Goal: Transaction & Acquisition: Purchase product/service

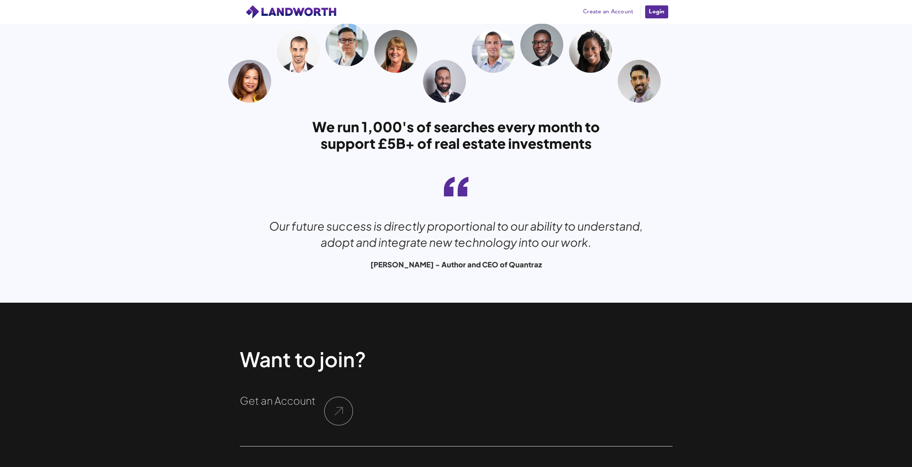
scroll to position [2364, 0]
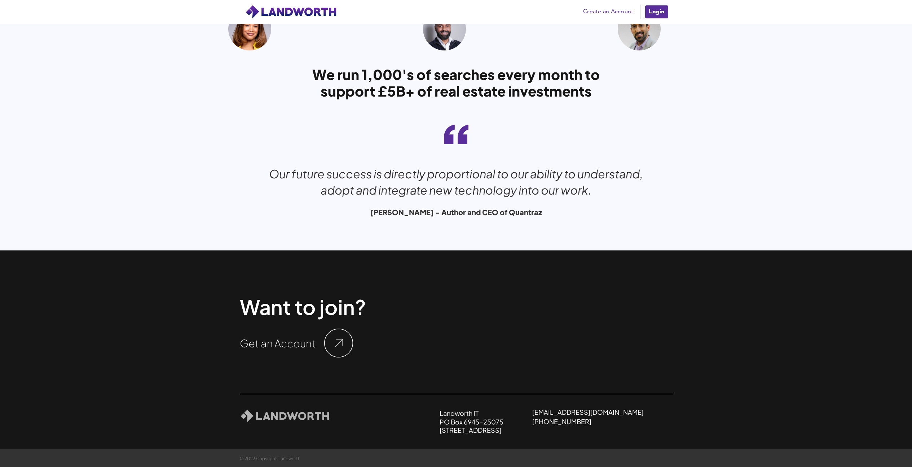
click at [338, 341] on img at bounding box center [338, 343] width 29 height 29
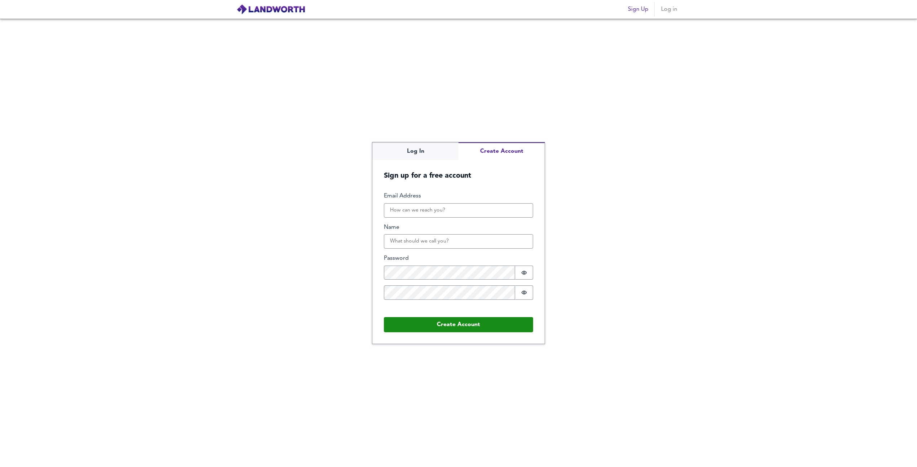
click at [493, 153] on button "Create Account" at bounding box center [502, 151] width 86 height 18
type input "[DOMAIN_NAME][EMAIL_ADDRESS][DOMAIN_NAME]"
type input "Amarjit"
click at [584, 310] on div "Log In Create Account Sign up for a free account Email Address sej.property@gma…" at bounding box center [458, 243] width 917 height 449
click at [473, 323] on button "Create Account" at bounding box center [458, 324] width 149 height 15
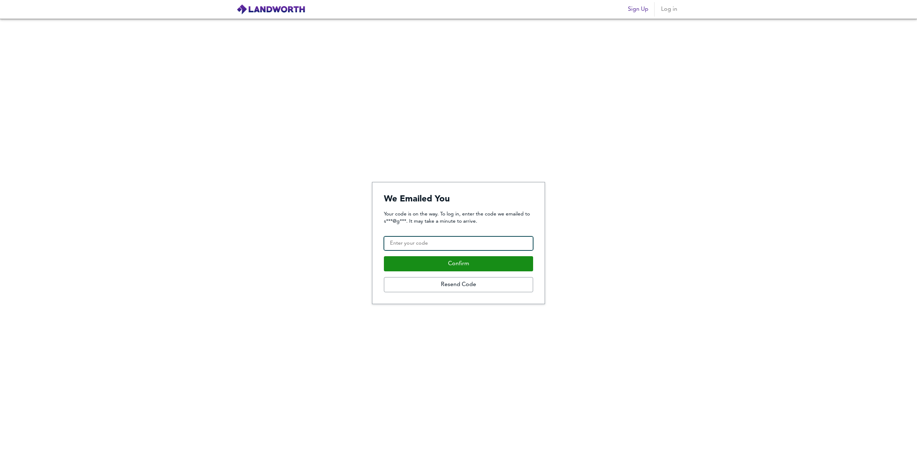
click at [453, 245] on input "Confirmation Code" at bounding box center [458, 244] width 149 height 14
paste input "137277"
type input "137277"
click at [458, 265] on button "Confirm" at bounding box center [458, 263] width 149 height 15
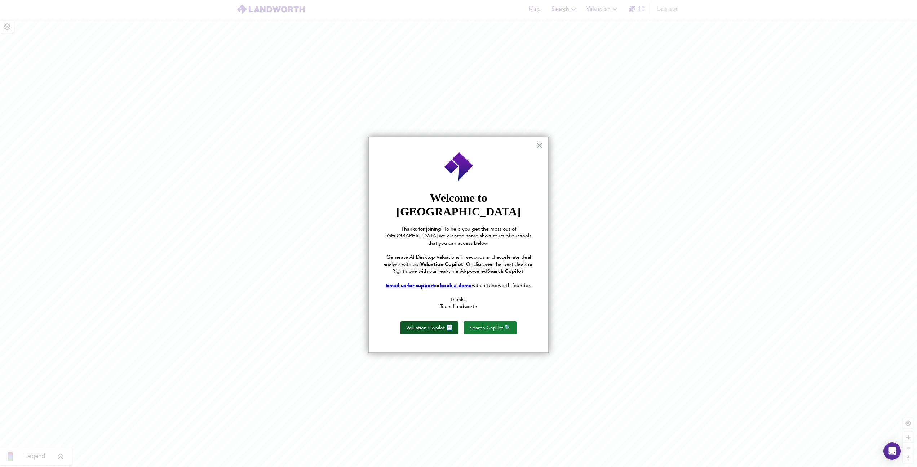
click at [449, 322] on button "Valuation Copilot 📃" at bounding box center [430, 328] width 58 height 13
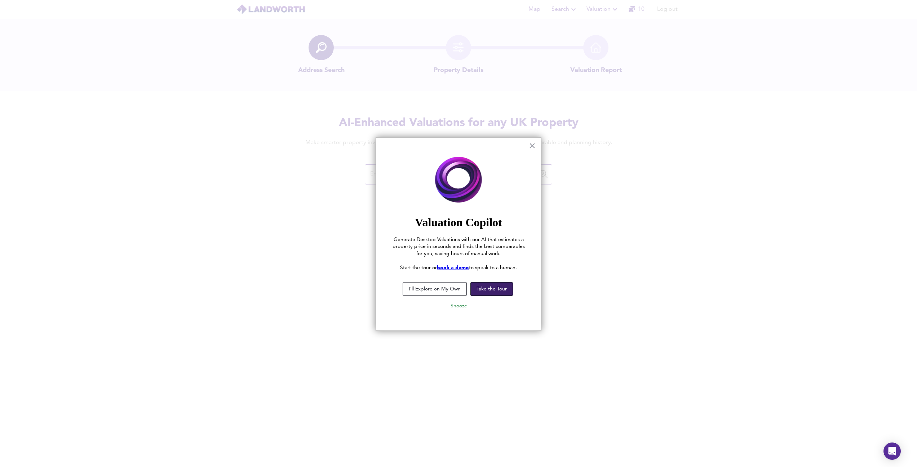
click at [486, 290] on button "Take the Tour" at bounding box center [492, 289] width 43 height 14
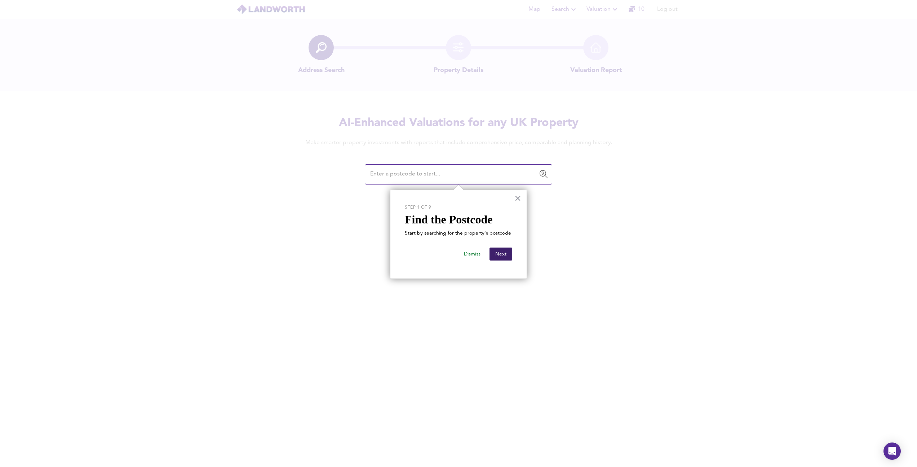
click at [500, 253] on button "Next" at bounding box center [501, 254] width 23 height 13
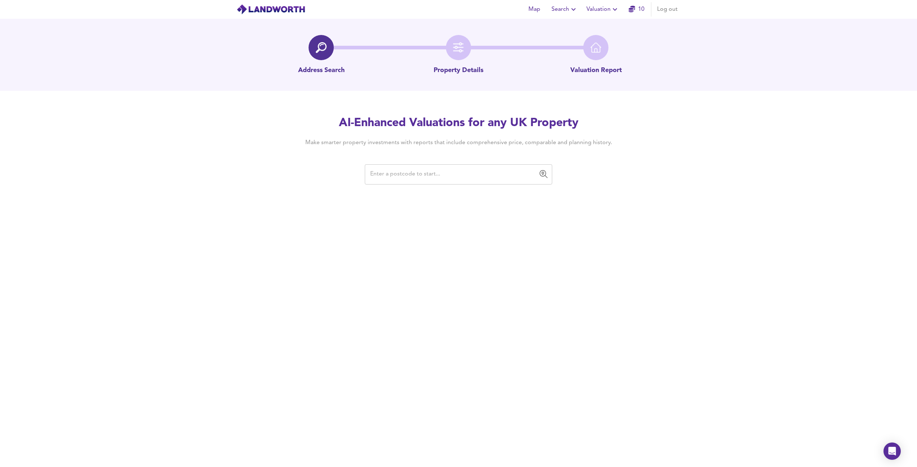
click at [426, 177] on input "text" at bounding box center [453, 175] width 170 height 14
paste input "RG21 7TA"
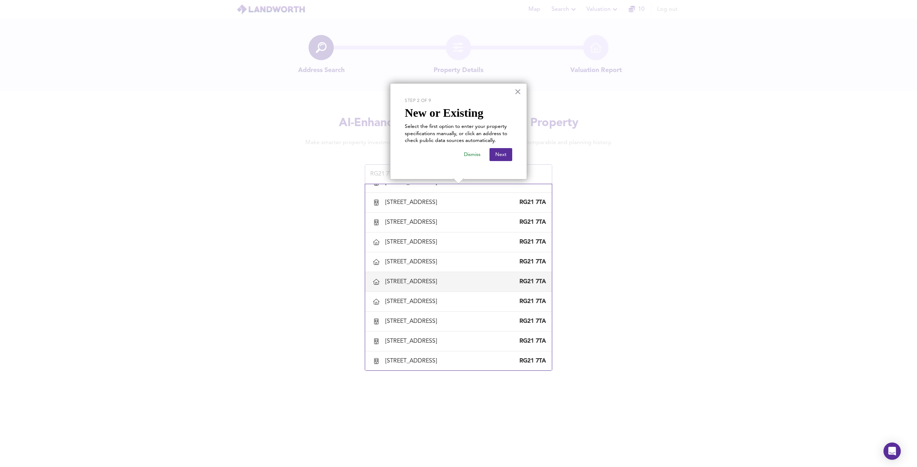
scroll to position [85, 0]
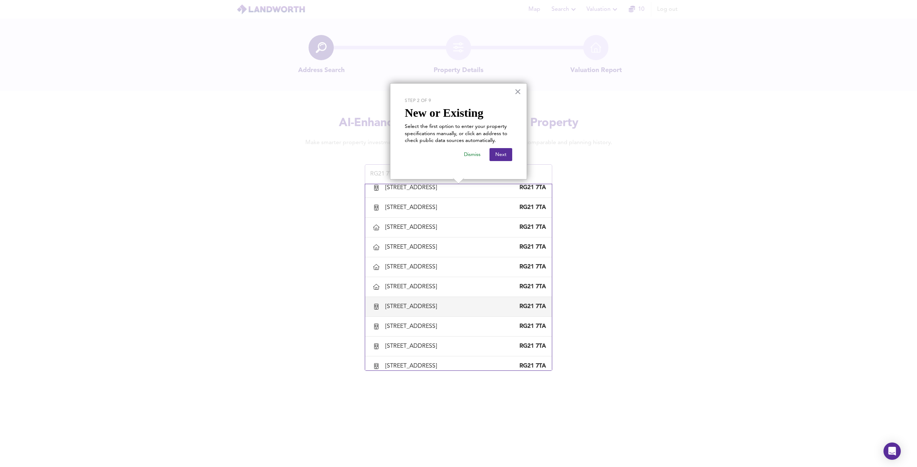
click at [440, 309] on div "Flat 1, 11 Essex Road, Basingstoke, Hampshire" at bounding box center [412, 307] width 54 height 8
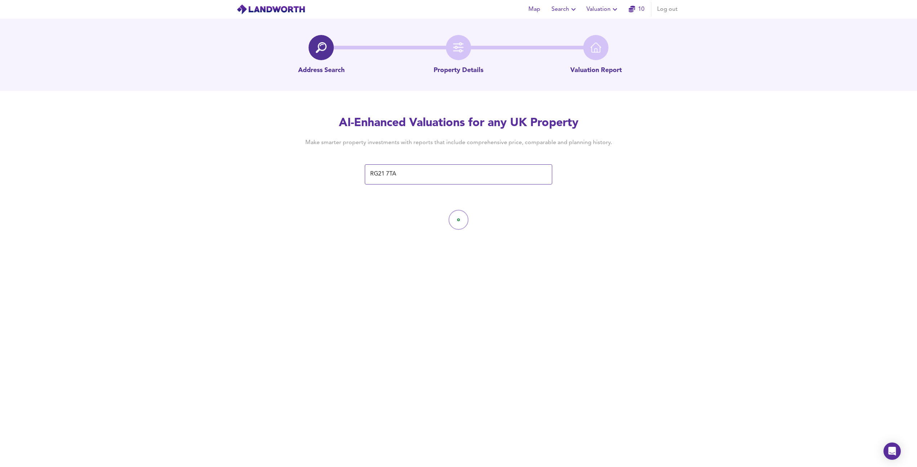
type input "Flat 1, 11 Essex Road, Basingstoke, Hampshire"
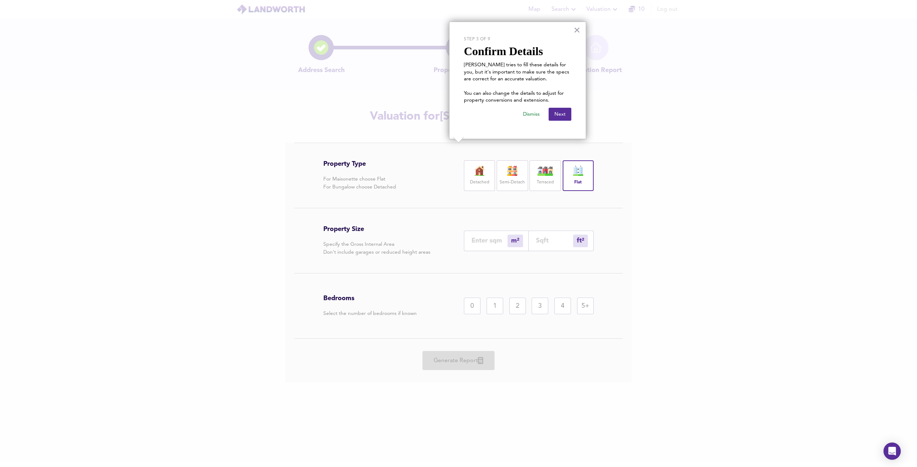
click at [544, 170] on img at bounding box center [545, 171] width 18 height 10
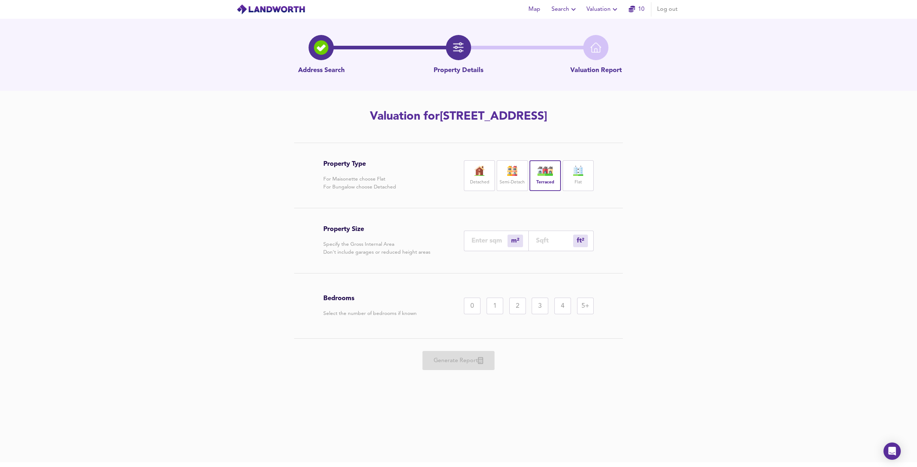
click at [515, 177] on div "Semi-Detach" at bounding box center [512, 175] width 31 height 31
click at [481, 240] on input "number" at bounding box center [490, 241] width 36 height 8
type input "1"
type input "11"
type input "14"
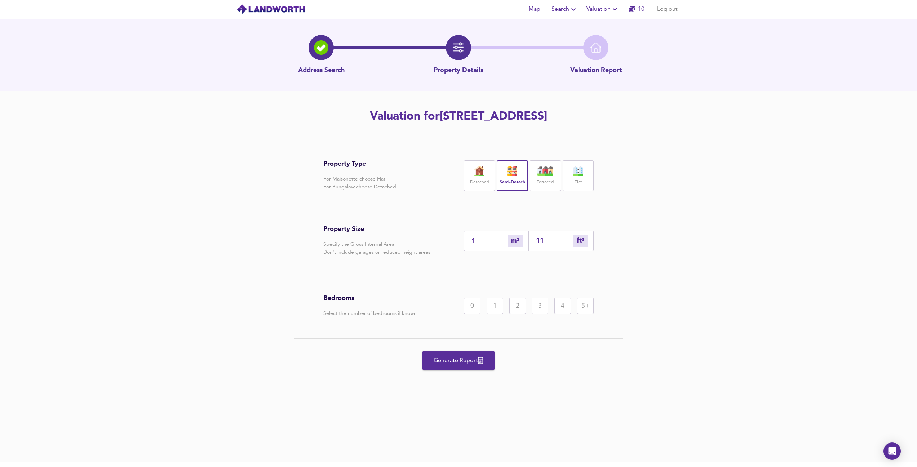
type input "151"
type input "141"
type input "1518"
click at [555, 240] on input "1518" at bounding box center [554, 241] width 37 height 8
type input "14"
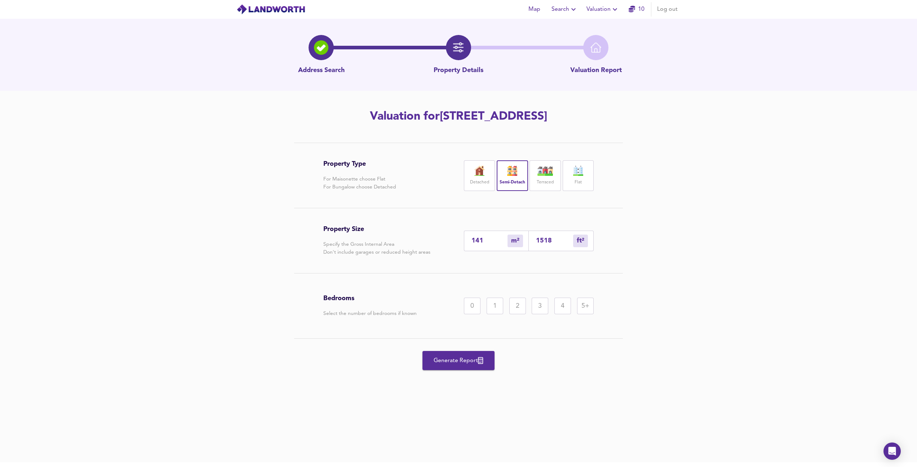
type input "151"
type input "1"
type input "15"
type input "0"
type input "1"
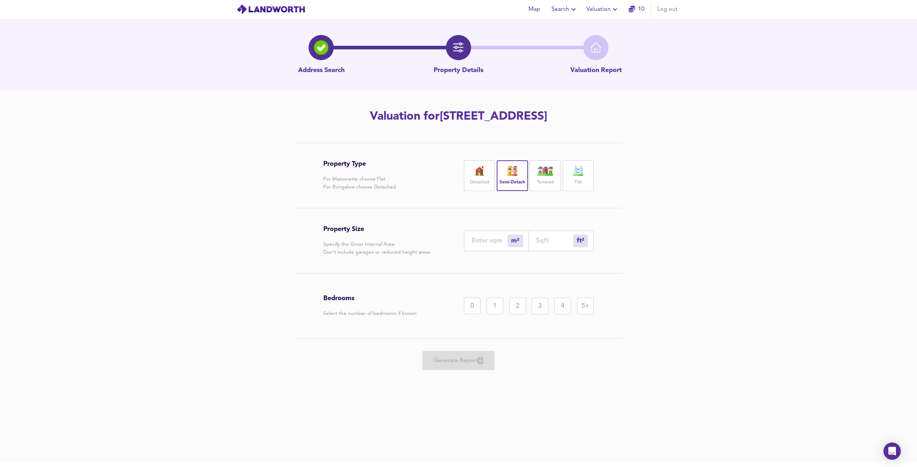
type input "0"
type input "1"
type input "14"
type input "13"
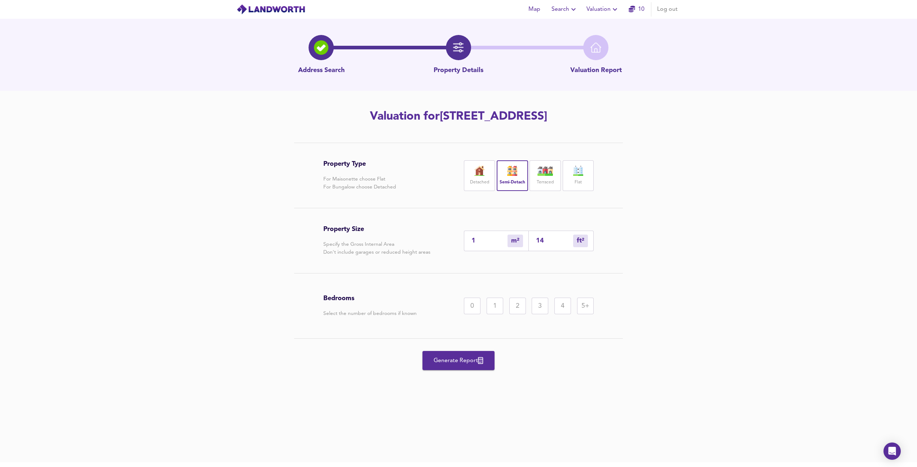
type input "141"
type input "1"
type input "14"
type input "0"
type input "1"
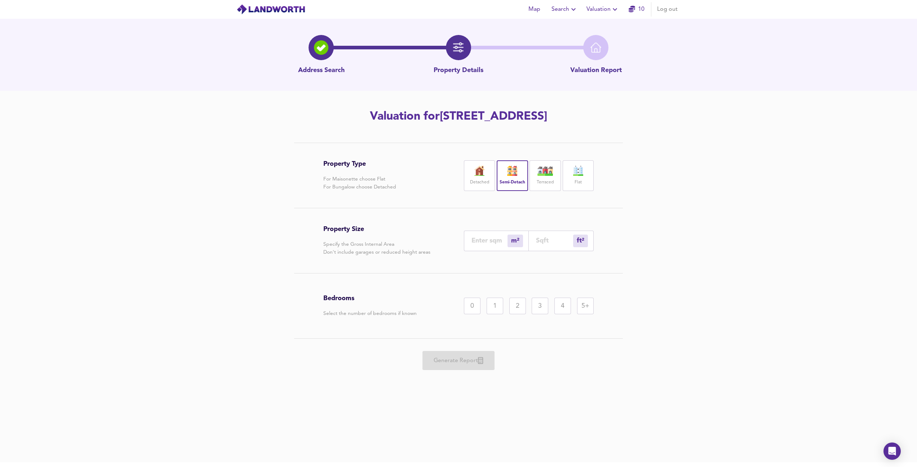
click at [483, 243] on input "number" at bounding box center [490, 241] width 36 height 8
type input "1"
type input "11"
type input "14"
type input "151"
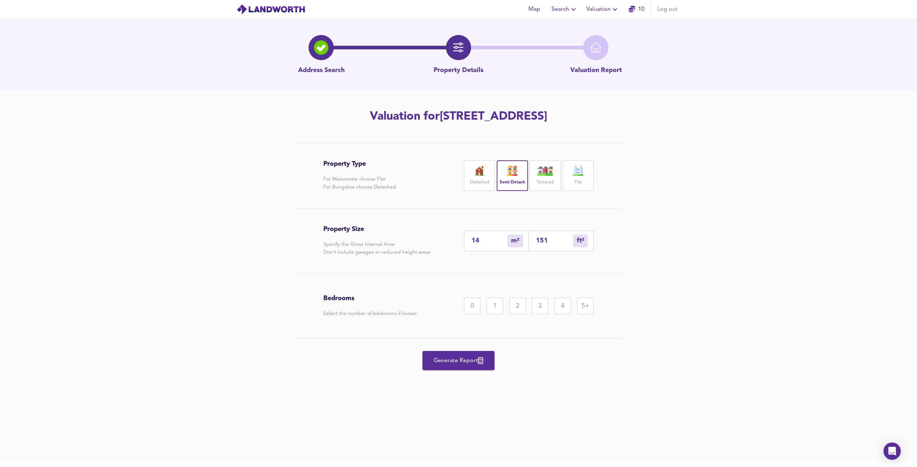
type input "141"
type input "1518"
type input "141"
click at [589, 305] on div "5+" at bounding box center [585, 306] width 17 height 17
click at [461, 356] on span "Generate Report" at bounding box center [459, 361] width 58 height 10
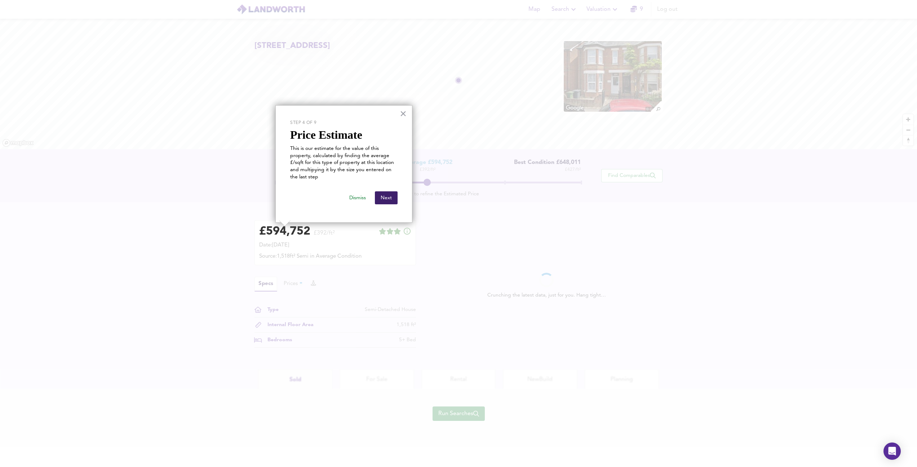
click at [387, 198] on button "Next" at bounding box center [386, 197] width 23 height 13
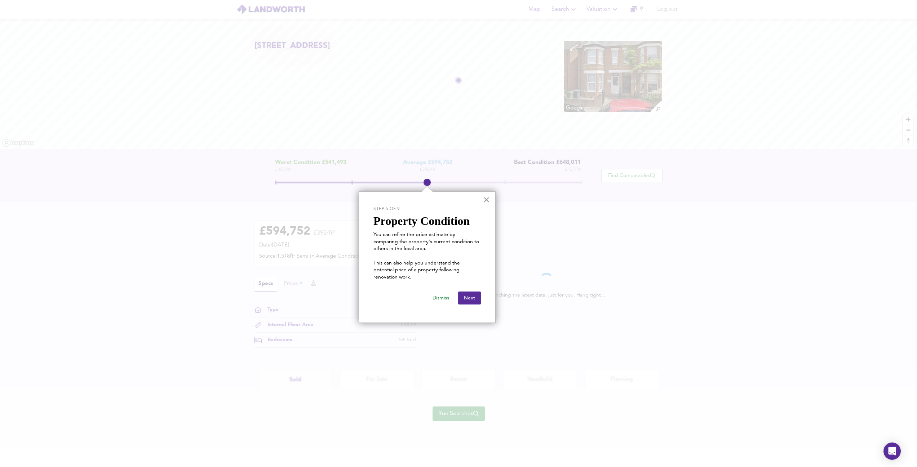
click at [486, 200] on button "×" at bounding box center [486, 200] width 7 height 12
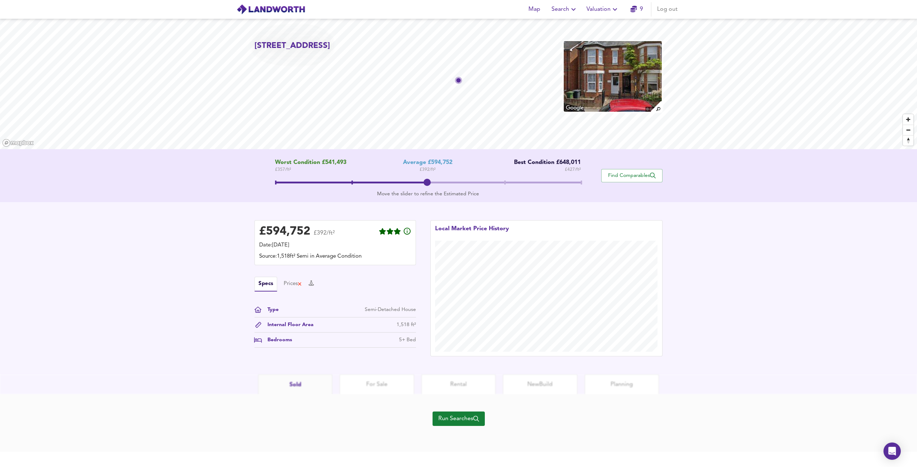
click at [552, 9] on span "Search" at bounding box center [565, 9] width 26 height 10
click at [554, 25] on li "New Search" at bounding box center [564, 25] width 71 height 13
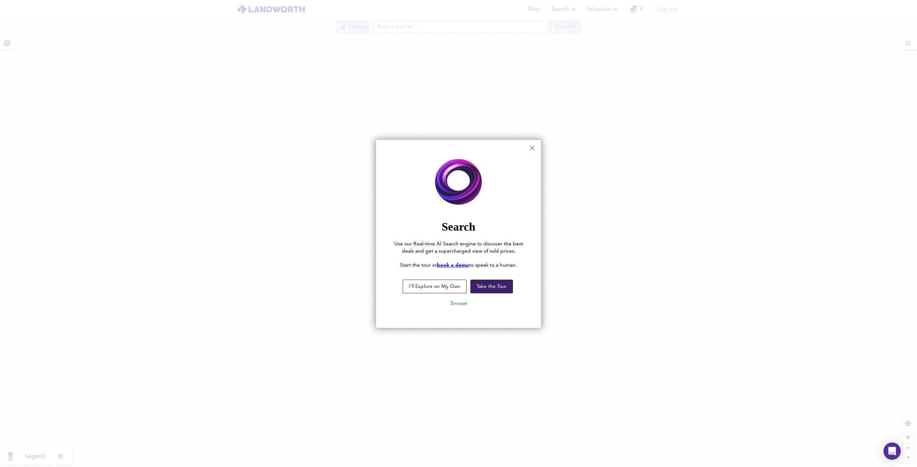
click at [480, 289] on button "Take the Tour" at bounding box center [492, 287] width 43 height 14
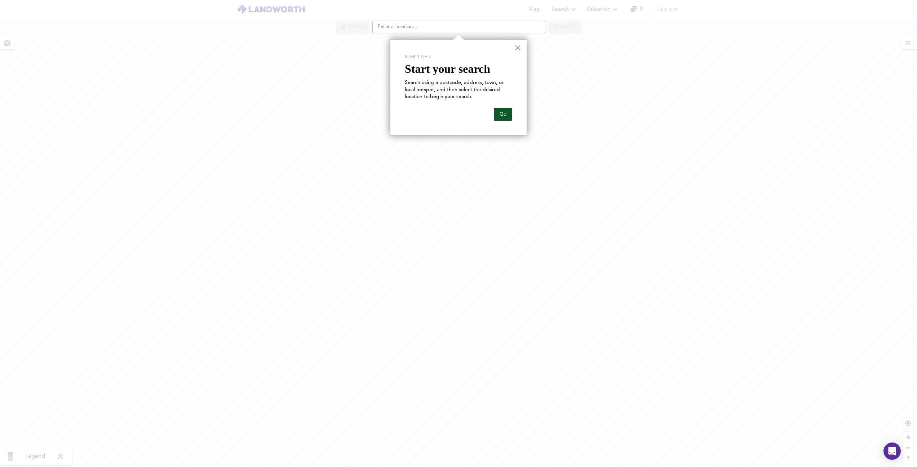
click at [503, 111] on button "Go" at bounding box center [503, 114] width 18 height 13
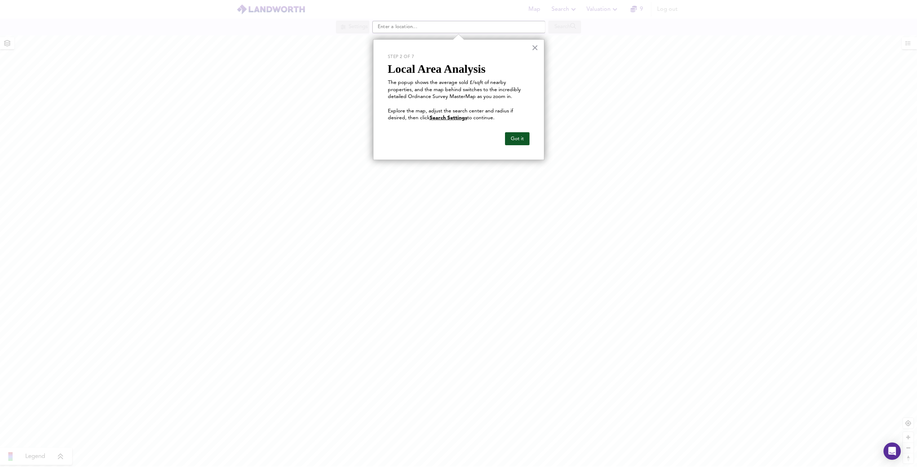
click at [520, 140] on button "Got it" at bounding box center [517, 138] width 25 height 13
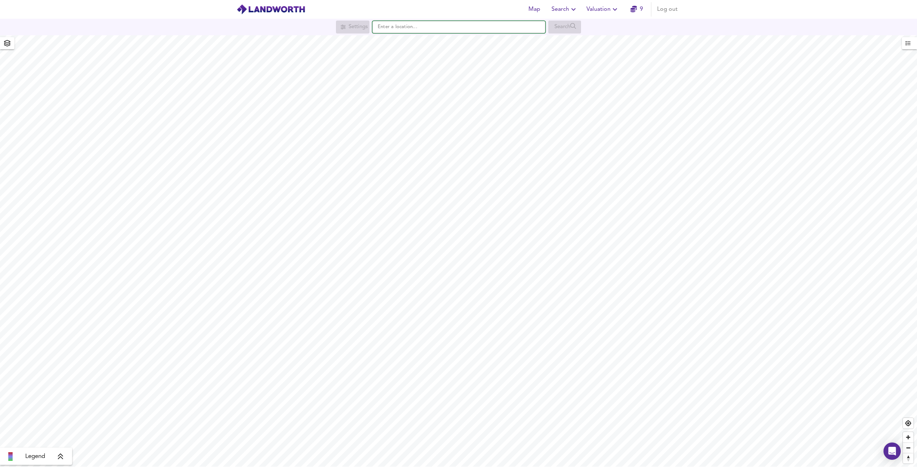
click at [421, 29] on input "text" at bounding box center [458, 27] width 173 height 12
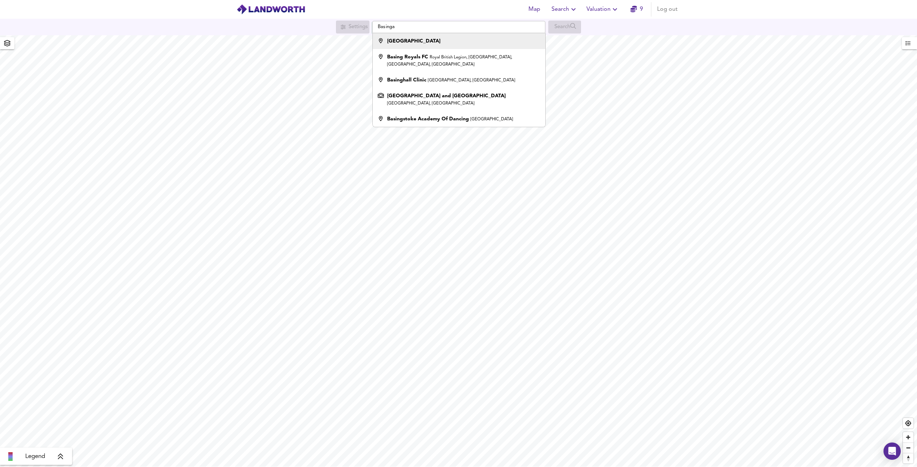
click at [425, 43] on div "Basingstoke" at bounding box center [457, 40] width 165 height 7
type input "Basingstoke"
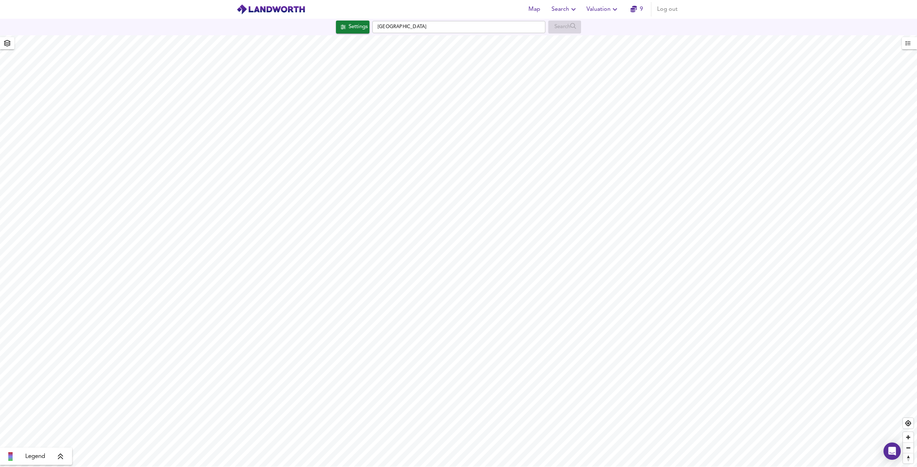
checkbox input "false"
checkbox input "true"
click at [448, 232] on span "Search Settings" at bounding box center [458, 233] width 48 height 10
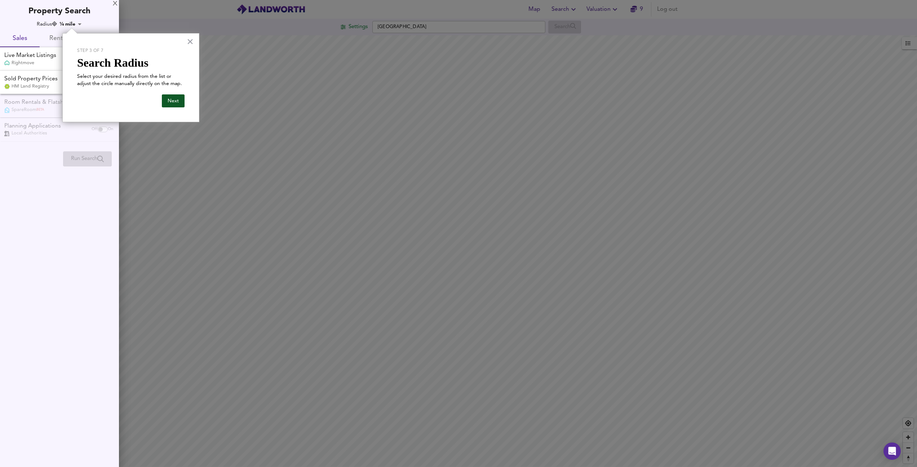
click at [169, 102] on button "Next" at bounding box center [173, 100] width 23 height 13
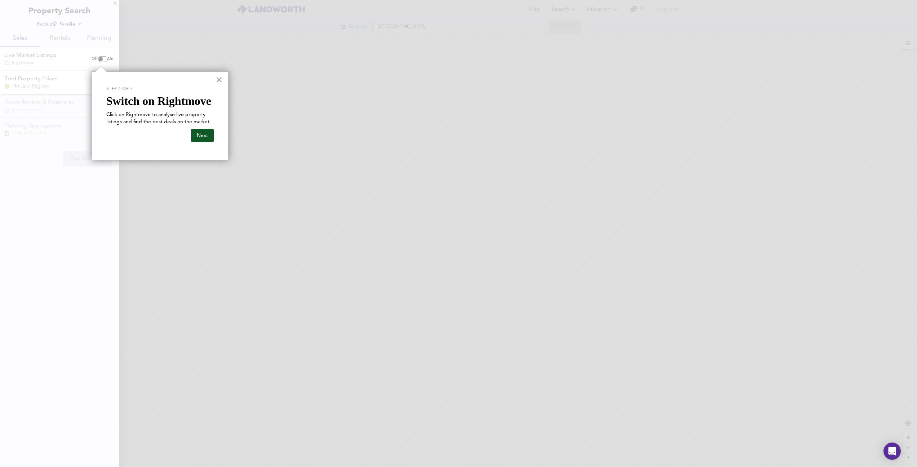
click at [200, 133] on button "Next" at bounding box center [202, 135] width 23 height 13
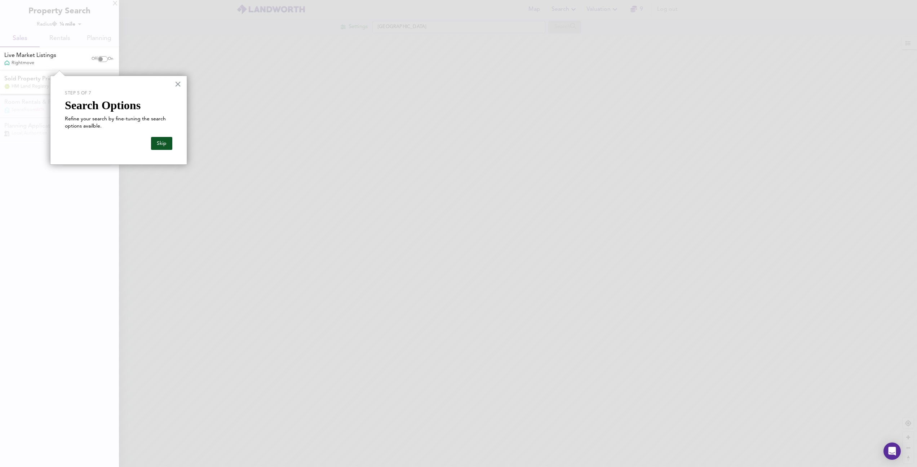
click at [161, 142] on button "Skip" at bounding box center [161, 143] width 21 height 13
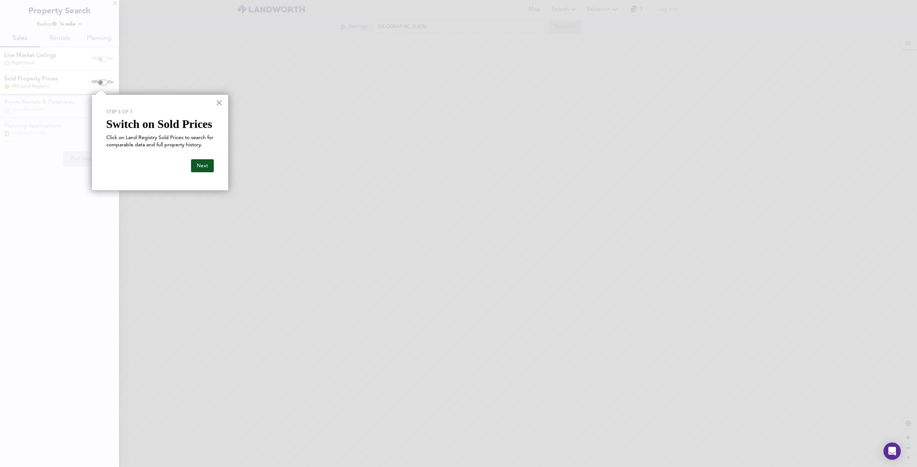
click at [195, 162] on button "Next" at bounding box center [202, 165] width 23 height 13
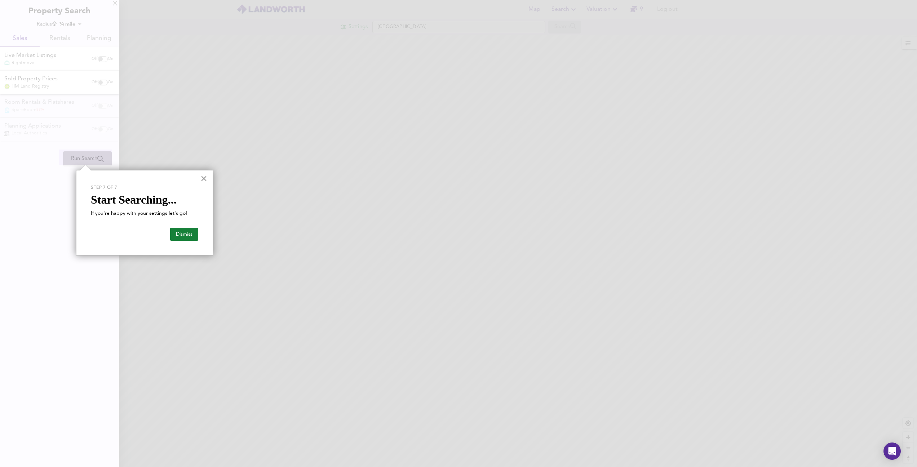
click at [204, 178] on button "×" at bounding box center [203, 179] width 7 height 12
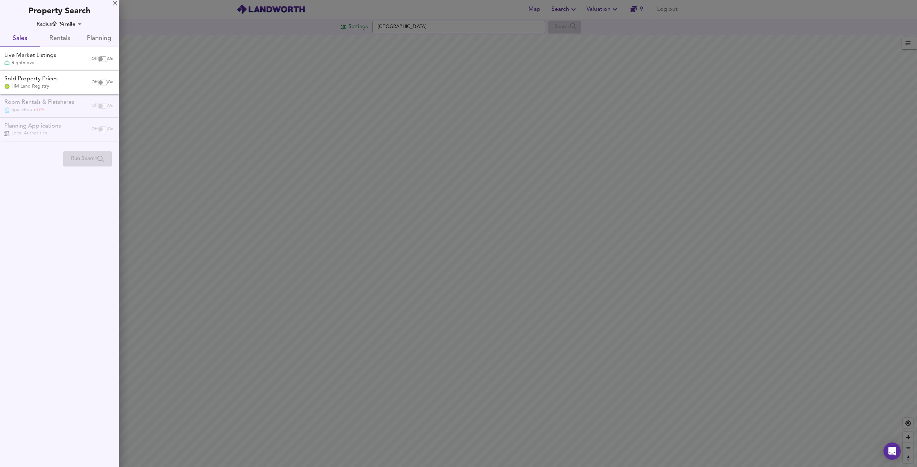
click at [68, 60] on div "Live Market Listings Rightmove" at bounding box center [44, 59] width 86 height 15
checkbox input "true"
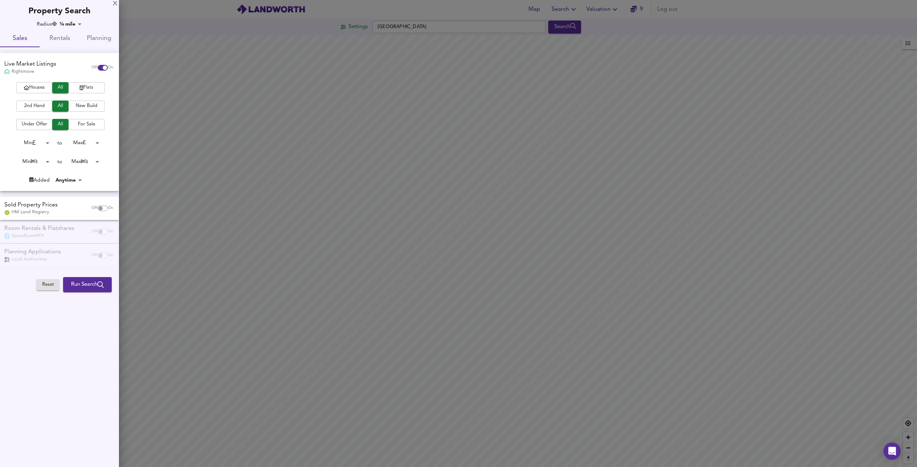
click at [45, 105] on span "2nd Hand" at bounding box center [34, 106] width 29 height 8
click at [42, 88] on span "Houses" at bounding box center [34, 88] width 29 height 8
click at [83, 123] on span "For Sale" at bounding box center [86, 124] width 29 height 8
click at [88, 159] on body "Map Search Valuation 9 Log out Settings Basingstoke Search Legend UK Average Pr…" at bounding box center [458, 233] width 917 height 467
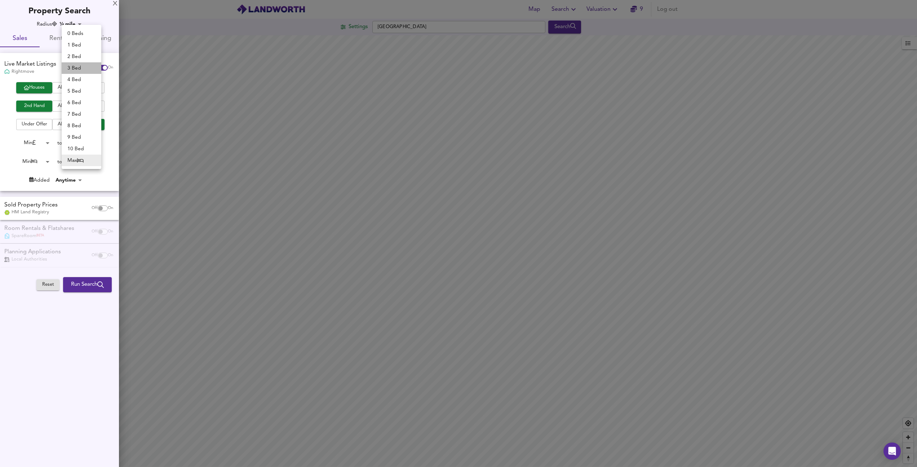
click at [81, 66] on li "3 Bed" at bounding box center [82, 68] width 40 height 12
type input "3"
click at [41, 159] on body "Map Search Valuation 9 Log out Settings Basingstoke Search Legend UK Average Pr…" at bounding box center [458, 233] width 917 height 467
click at [36, 194] on li "3 Bed" at bounding box center [32, 195] width 40 height 12
type input "3"
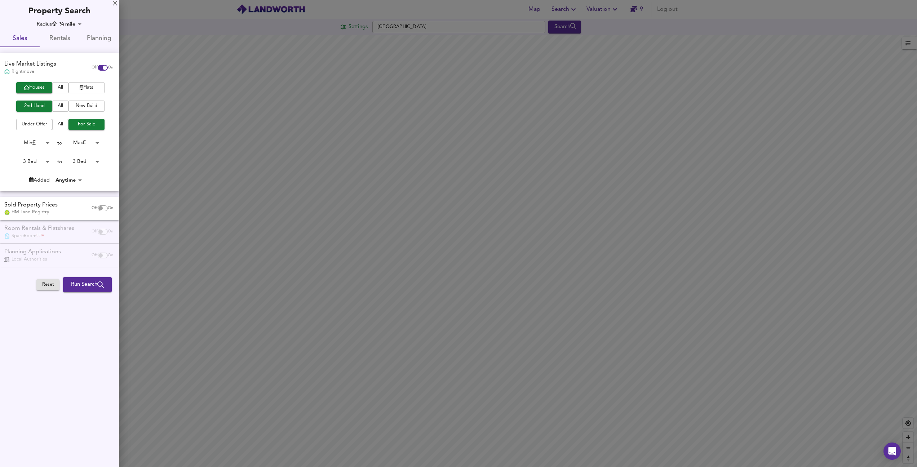
click at [63, 179] on body "Map Search Valuation 9 Log out Settings Basingstoke Search Legend UK Average Pr…" at bounding box center [458, 233] width 917 height 467
click at [74, 227] on li "Last 14 days" at bounding box center [73, 225] width 38 height 12
type input "14"
click at [104, 207] on input "checkbox" at bounding box center [100, 209] width 17 height 6
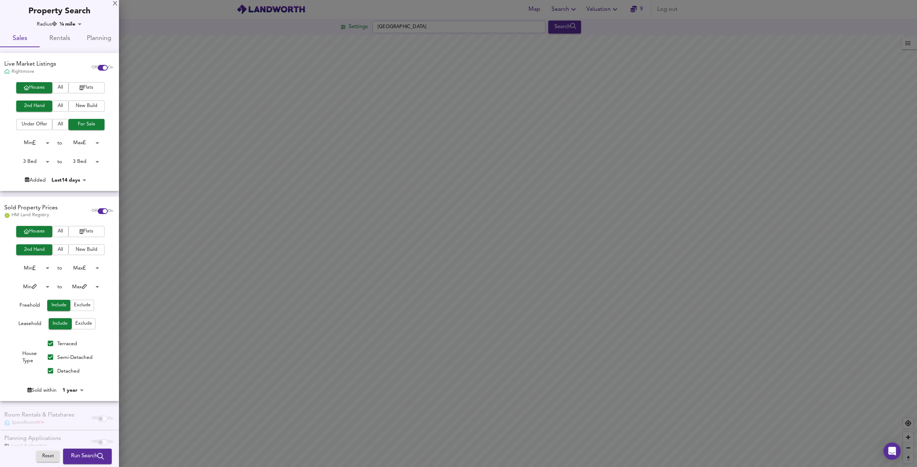
scroll to position [11, 0]
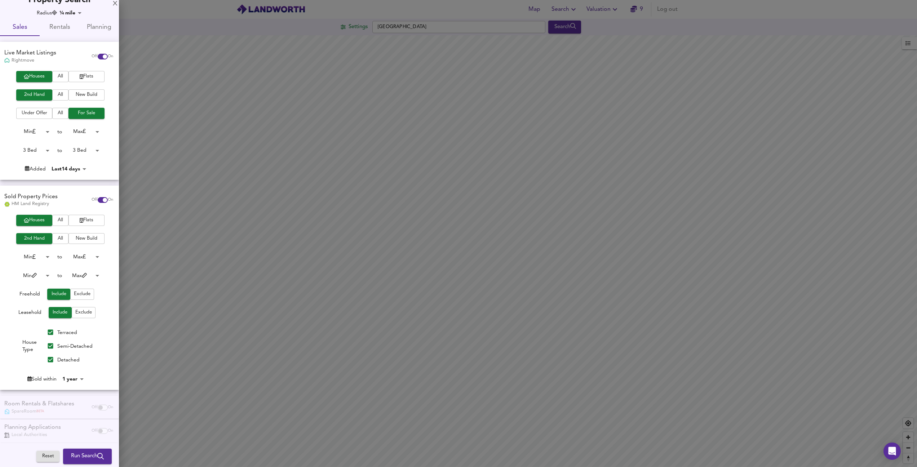
click at [89, 271] on body "Map Search Valuation 9 Log out Settings Basingstoke Search Legend UK Average Pr…" at bounding box center [458, 233] width 917 height 467
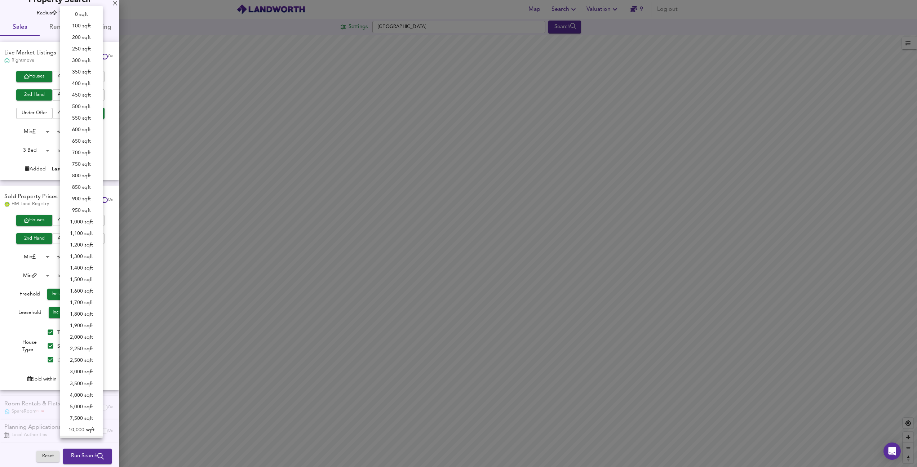
scroll to position [9, 0]
click at [111, 252] on div at bounding box center [458, 233] width 917 height 467
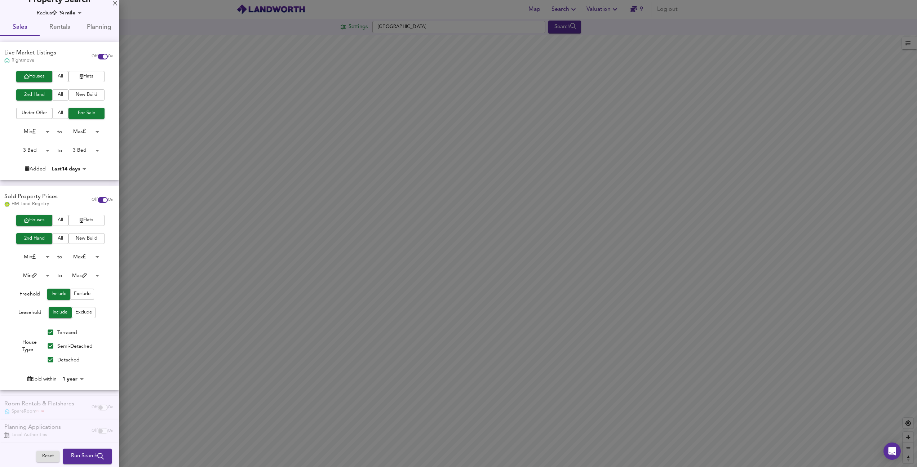
click at [95, 193] on div "Off On" at bounding box center [102, 200] width 30 height 14
checkbox input "false"
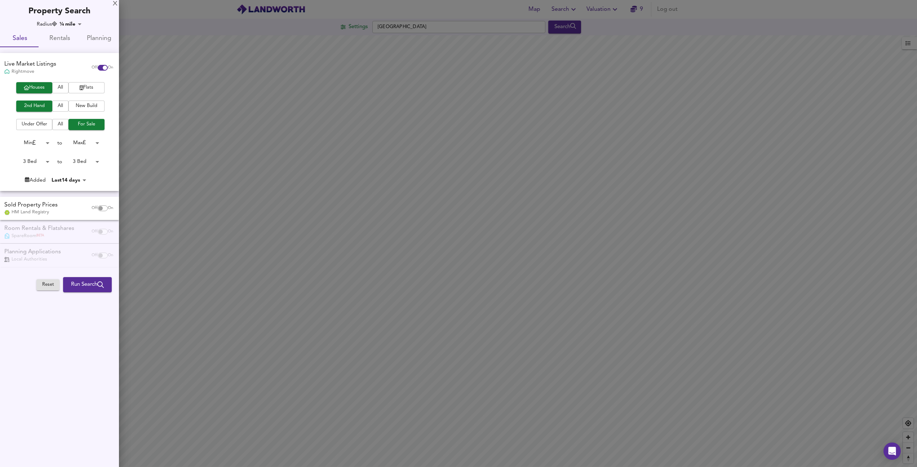
scroll to position [0, 0]
click at [76, 282] on span "Run Search" at bounding box center [87, 284] width 33 height 9
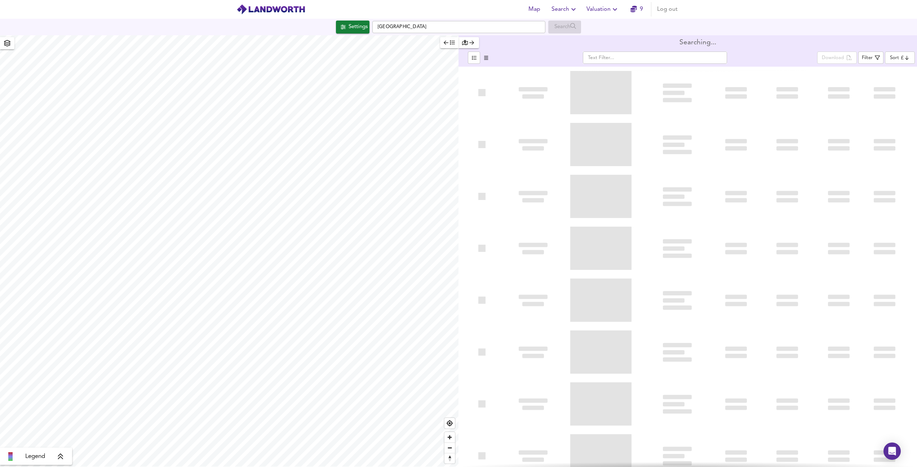
type input "bestdeal"
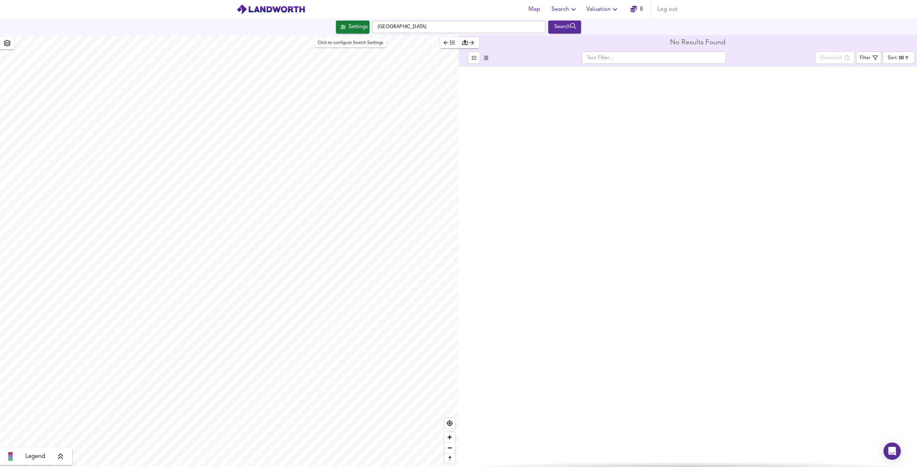
click at [355, 28] on div "Settings" at bounding box center [358, 26] width 19 height 9
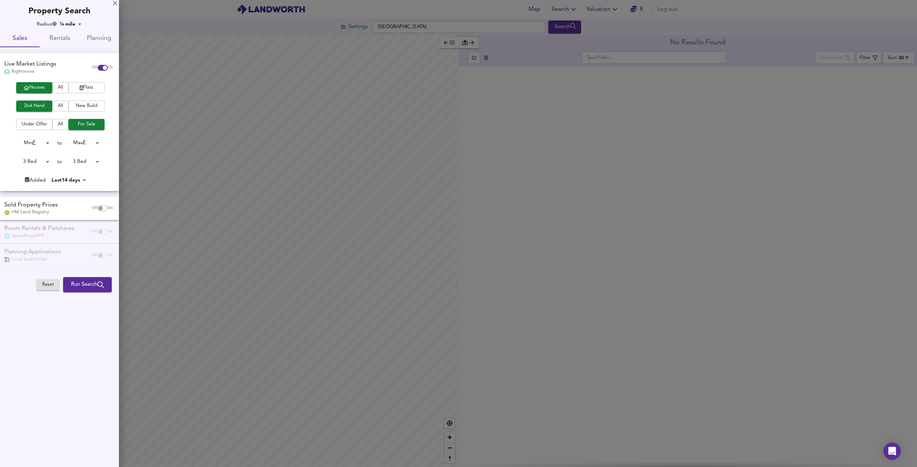
click at [70, 180] on body "Map Search Valuation 8 Log out Settings Basingstoke Search Legend No Results Fo…" at bounding box center [458, 233] width 917 height 467
click at [73, 134] on li "Anytime" at bounding box center [70, 133] width 41 height 12
type input "-1"
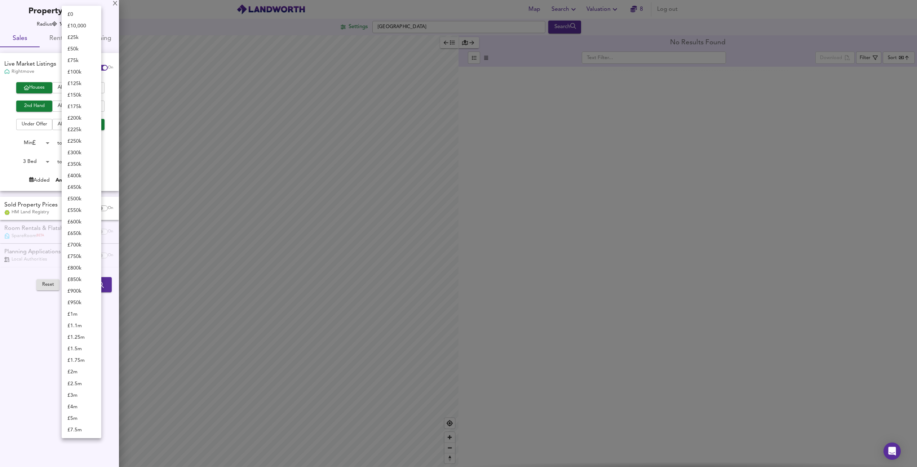
click at [87, 140] on body "Map Search Valuation 8 Log out Settings Basingstoke Search Legend No Results Fo…" at bounding box center [458, 233] width 917 height 467
click at [85, 81] on li "£ 300k" at bounding box center [82, 84] width 40 height 12
type input "300000"
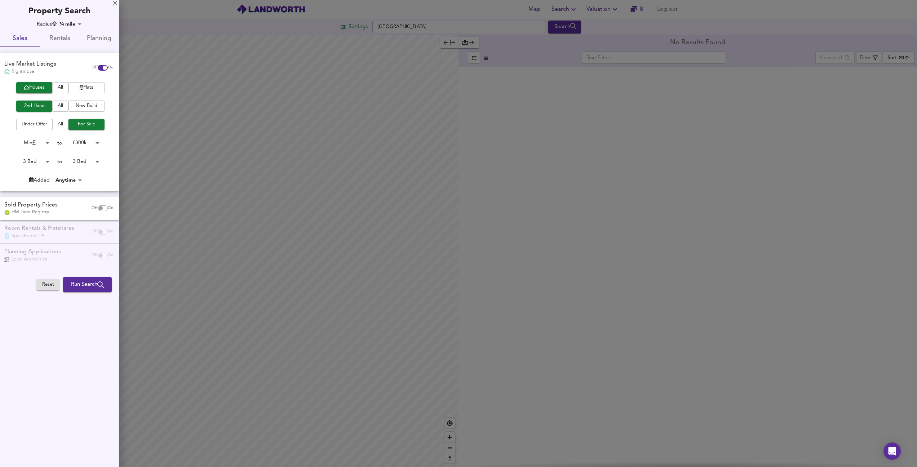
click at [91, 281] on span "Run Search" at bounding box center [87, 284] width 33 height 9
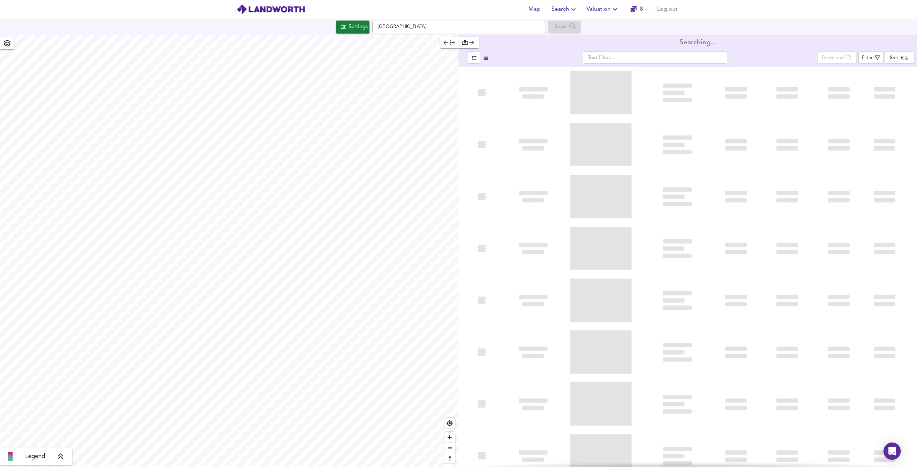
type input "bestdeal"
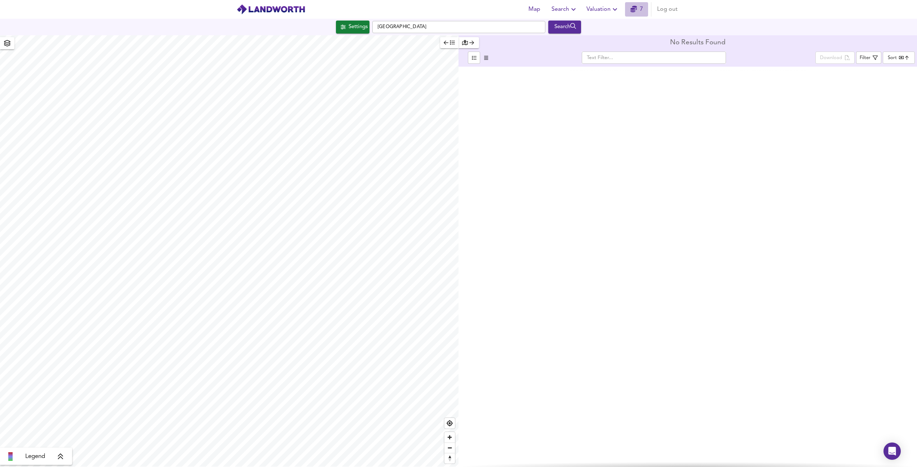
click at [634, 8] on icon "button" at bounding box center [634, 9] width 6 height 6
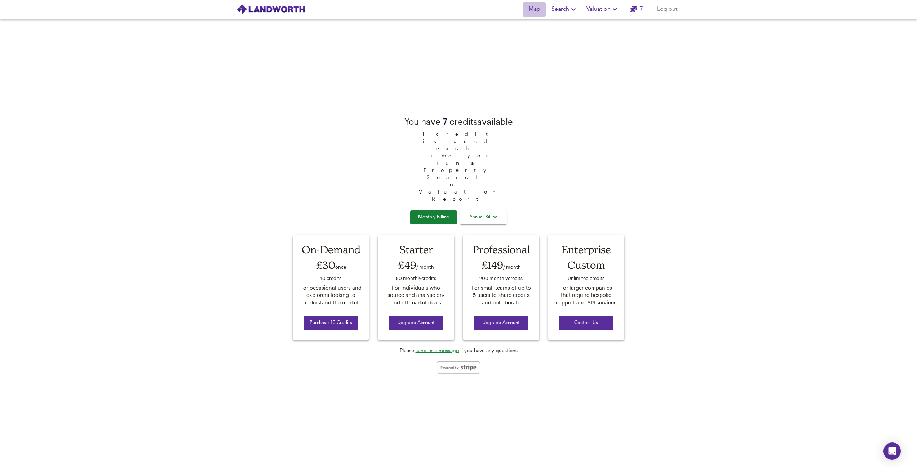
click at [534, 9] on span "Map" at bounding box center [534, 9] width 17 height 10
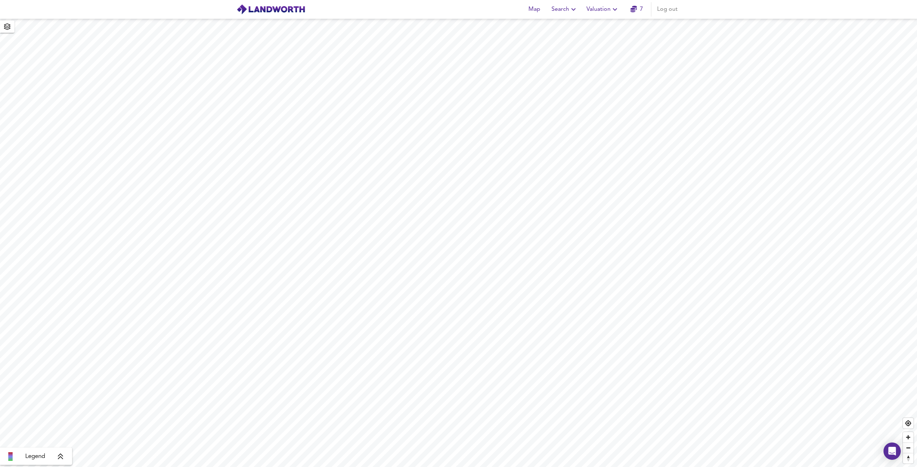
click at [557, 10] on span "Search" at bounding box center [565, 9] width 26 height 10
click at [632, 12] on icon "button" at bounding box center [634, 9] width 6 height 6
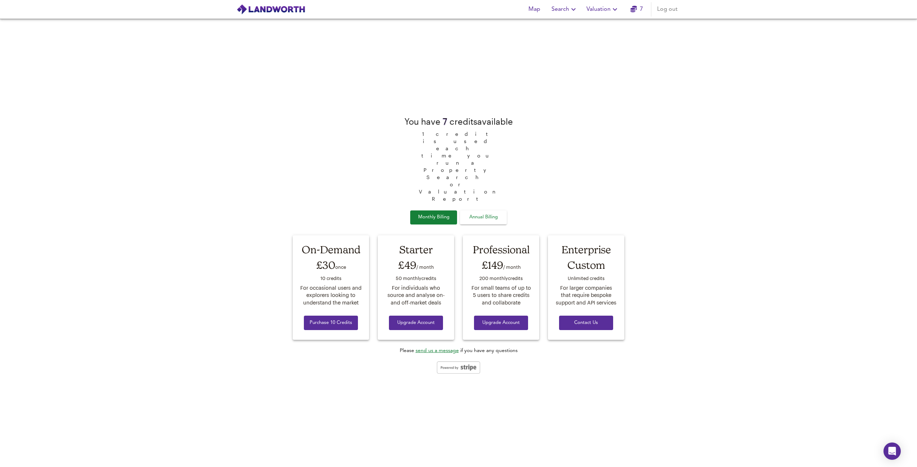
click at [283, 9] on img at bounding box center [271, 9] width 69 height 11
